Goal: Task Accomplishment & Management: Complete application form

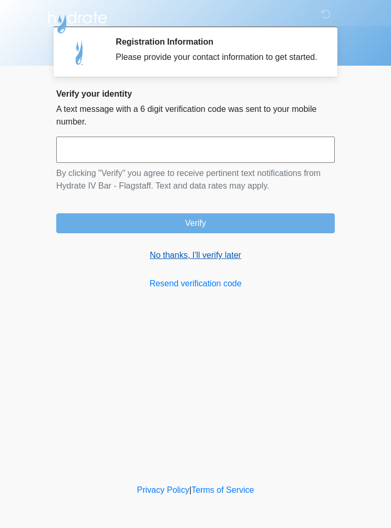
click at [212, 260] on link "No thanks, I'll verify later" at bounding box center [195, 255] width 279 height 13
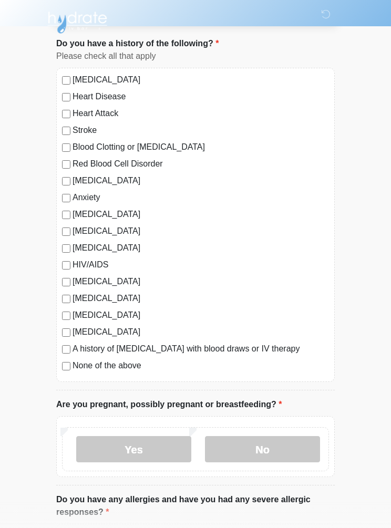
scroll to position [75, 0]
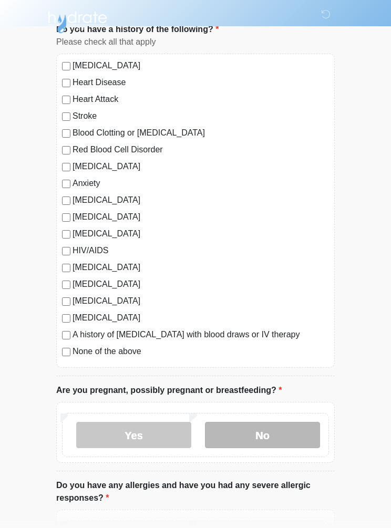
click at [275, 439] on label "No" at bounding box center [262, 436] width 115 height 26
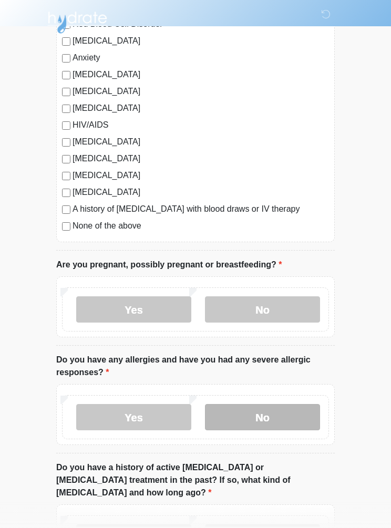
click at [282, 412] on label "No" at bounding box center [262, 417] width 115 height 26
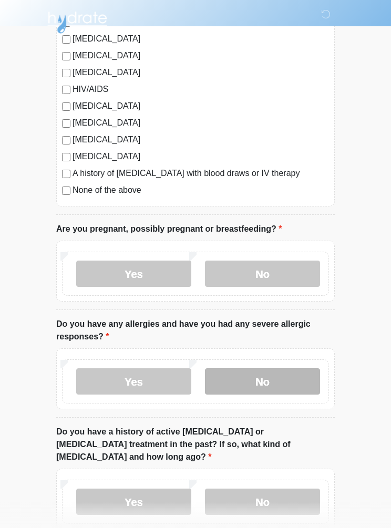
scroll to position [247, 0]
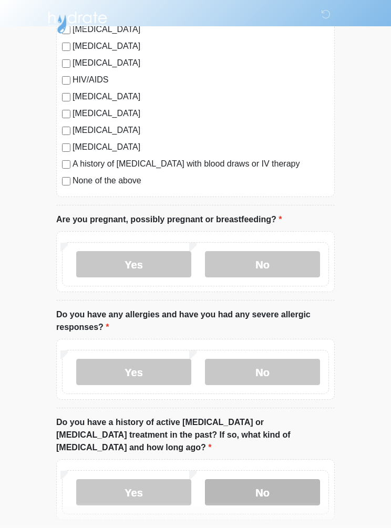
click at [286, 479] on label "No" at bounding box center [262, 492] width 115 height 26
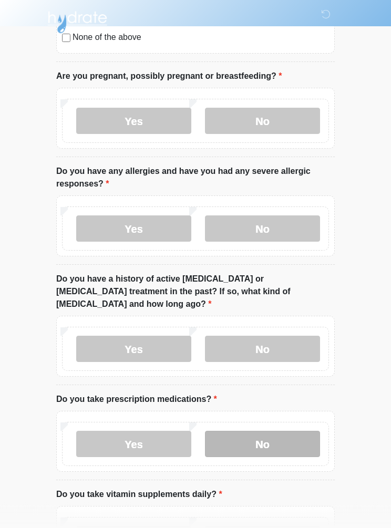
click at [285, 432] on label "No" at bounding box center [262, 445] width 115 height 26
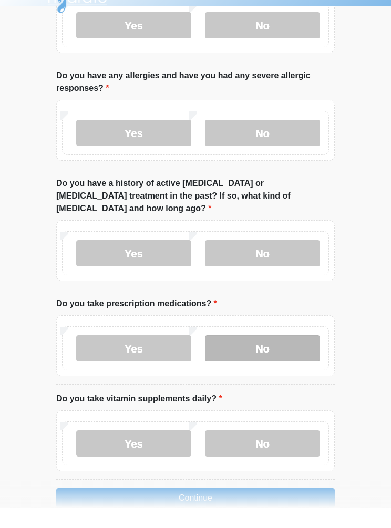
scroll to position [508, 0]
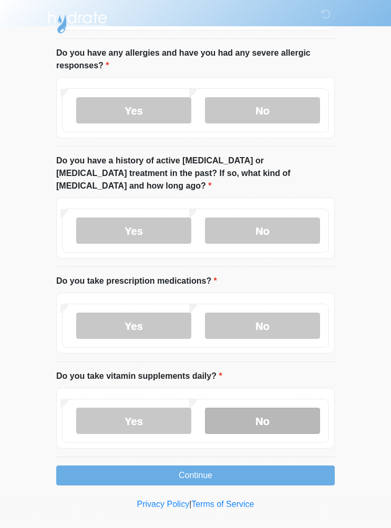
click at [283, 408] on label "No" at bounding box center [262, 421] width 115 height 26
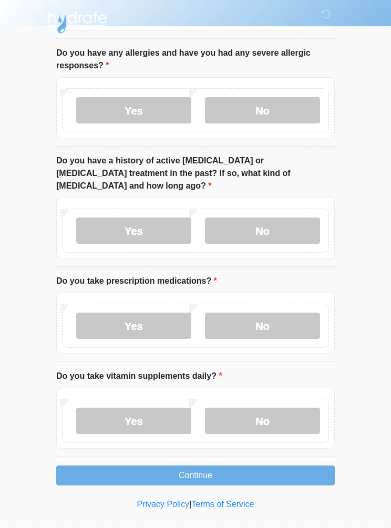
click at [277, 449] on div "Loading... Connecting to your agent... Please wait while we prepare your person…" at bounding box center [195, 38] width 279 height 895
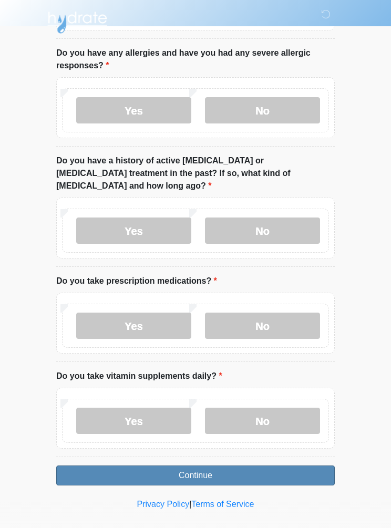
click at [267, 466] on button "Continue" at bounding box center [195, 476] width 279 height 20
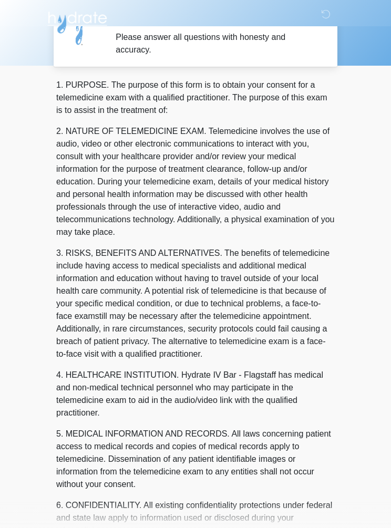
scroll to position [0, 0]
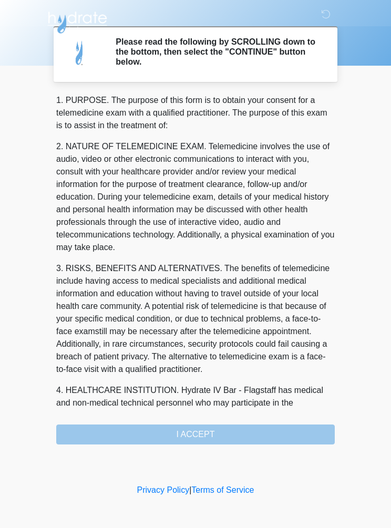
click at [279, 427] on div "1. PURPOSE. The purpose of this form is to obtain your consent for a telemedici…" at bounding box center [195, 269] width 279 height 351
click at [241, 429] on div "1. PURPOSE. The purpose of this form is to obtain your consent for a telemedici…" at bounding box center [195, 269] width 279 height 351
click at [226, 431] on div "1. PURPOSE. The purpose of this form is to obtain your consent for a telemedici…" at bounding box center [195, 269] width 279 height 351
click at [249, 434] on div "1. PURPOSE. The purpose of this form is to obtain your consent for a telemedici…" at bounding box center [195, 269] width 279 height 351
click at [253, 437] on div "1. PURPOSE. The purpose of this form is to obtain your consent for a telemedici…" at bounding box center [195, 269] width 279 height 351
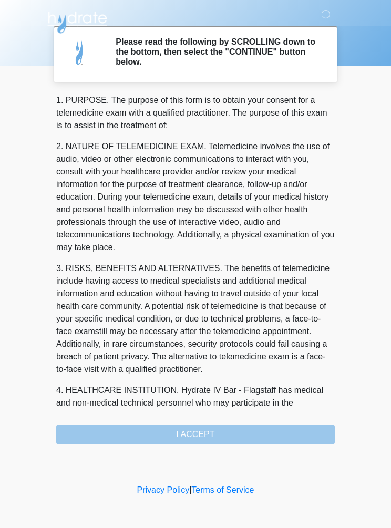
click at [234, 429] on div "1. PURPOSE. The purpose of this form is to obtain your consent for a telemedici…" at bounding box center [195, 269] width 279 height 351
click at [194, 433] on div "1. PURPOSE. The purpose of this form is to obtain your consent for a telemedici…" at bounding box center [195, 269] width 279 height 351
click at [194, 432] on div "1. PURPOSE. The purpose of this form is to obtain your consent for a telemedici…" at bounding box center [195, 269] width 279 height 351
click at [203, 430] on div "1. PURPOSE. The purpose of this form is to obtain your consent for a telemedici…" at bounding box center [195, 269] width 279 height 351
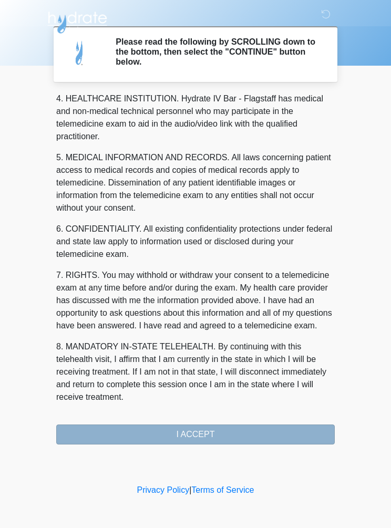
click at [271, 438] on button "I ACCEPT" at bounding box center [195, 435] width 279 height 20
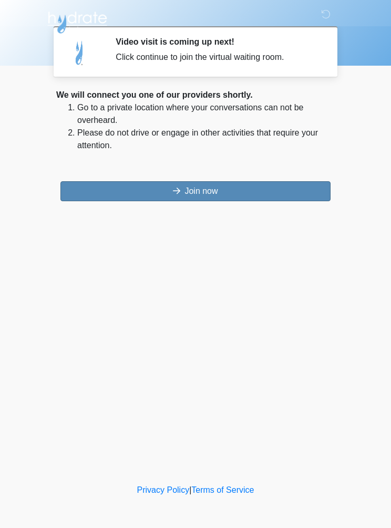
click at [78, 199] on button "Join now" at bounding box center [195, 191] width 270 height 20
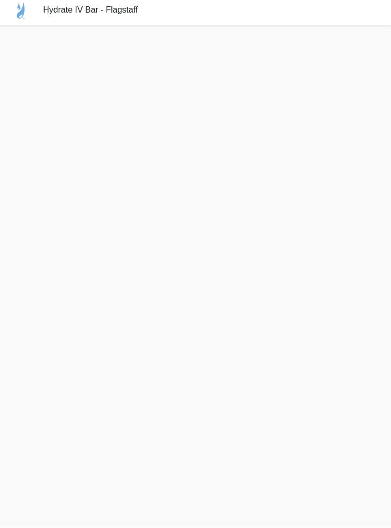
scroll to position [23, 0]
